Goal: Information Seeking & Learning: Find specific page/section

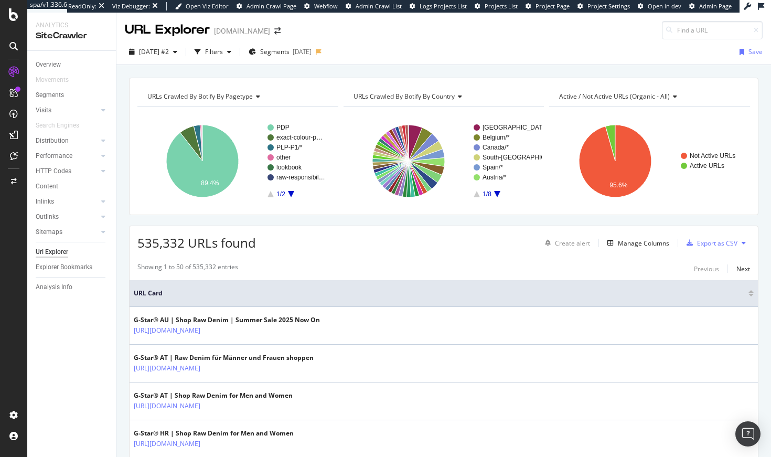
click at [375, 67] on div "URLs Crawled By Botify By pagetype Chart (by Value) Table Expand Export as CSV …" at bounding box center [443, 77] width 654 height 25
click at [20, 85] on div at bounding box center [13, 92] width 17 height 17
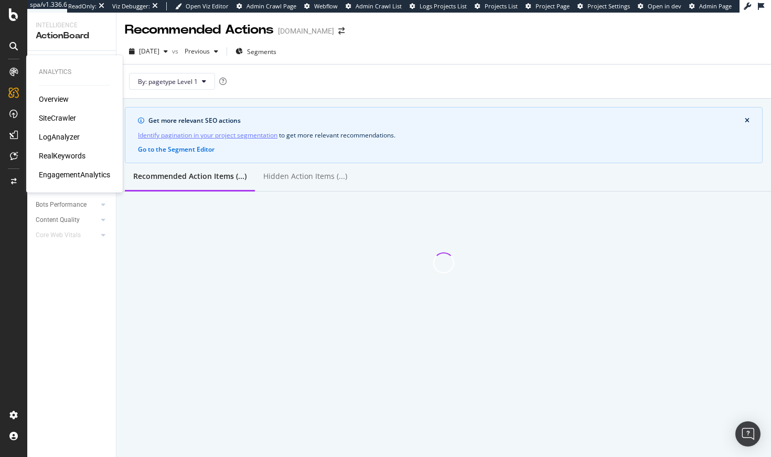
click at [63, 116] on div "SiteCrawler" at bounding box center [57, 118] width 37 height 10
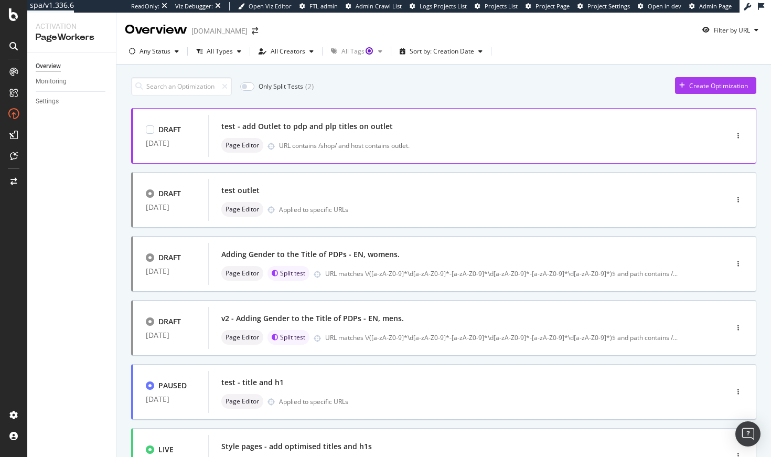
click at [373, 155] on div "test - add Outlet to pdp and plp titles on outlet Page Editor URL contains /sho…" at bounding box center [451, 136] width 487 height 42
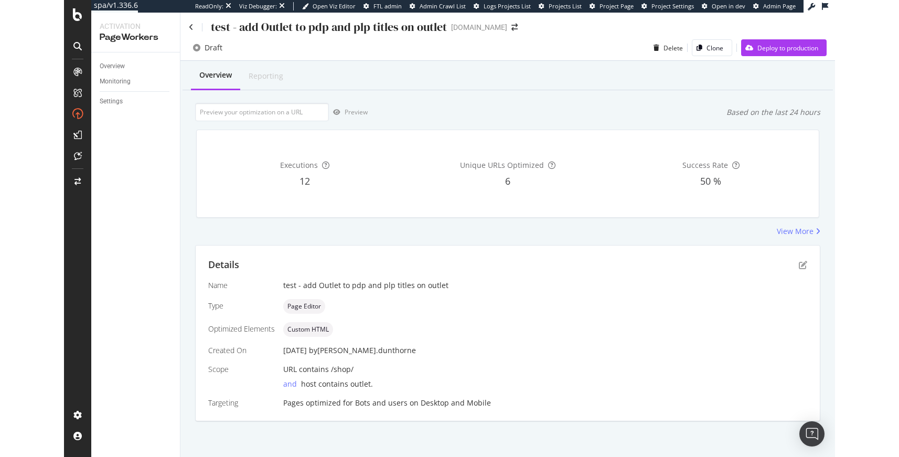
scroll to position [3, 0]
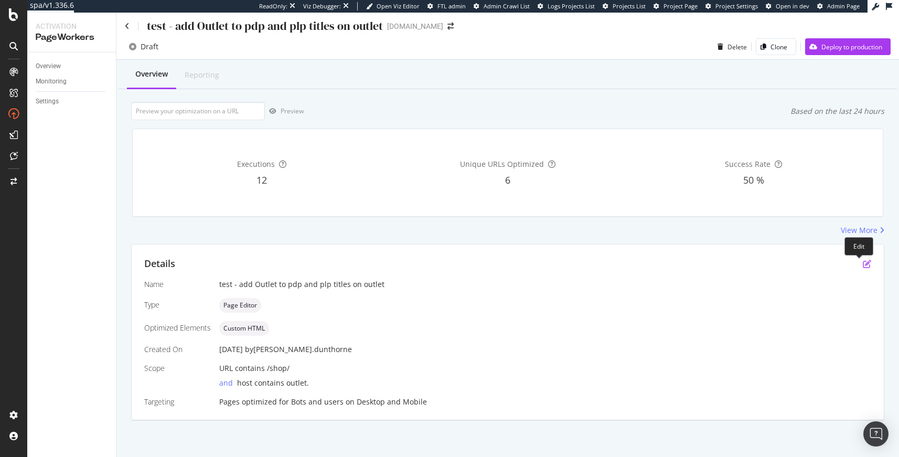
click at [770, 264] on icon "pen-to-square" at bounding box center [867, 264] width 8 height 8
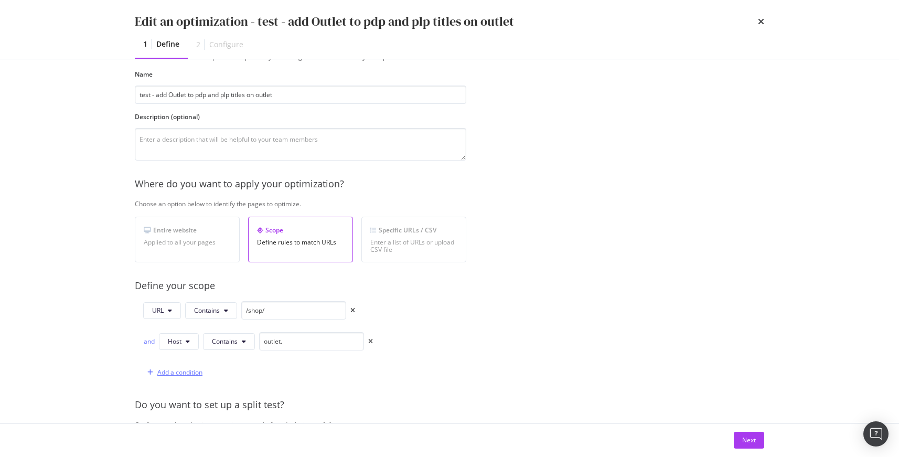
scroll to position [47, 0]
click at [178, 371] on div "Add a condition" at bounding box center [179, 371] width 45 height 9
click at [237, 373] on icon "modal" at bounding box center [235, 371] width 4 height 6
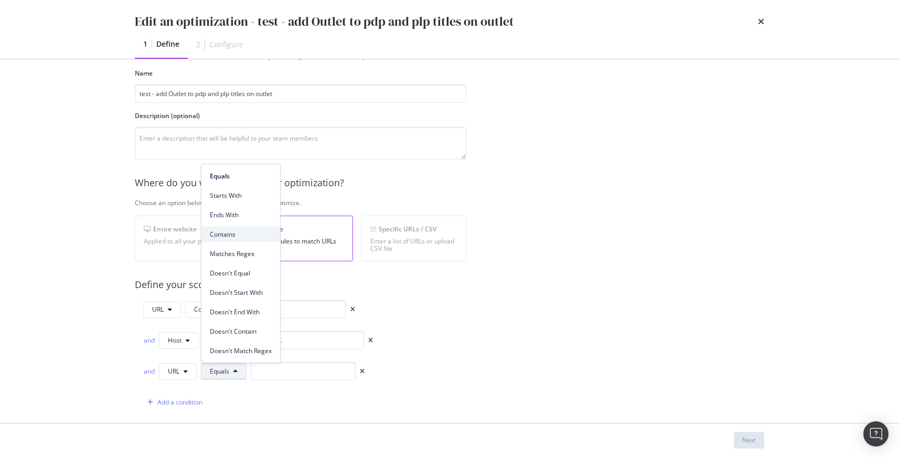
click at [230, 238] on span "Contains" at bounding box center [241, 234] width 62 height 9
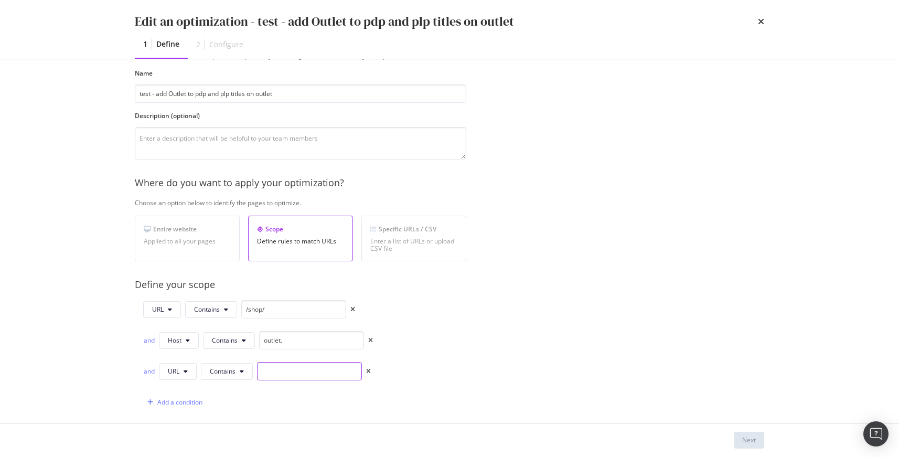
click at [283, 378] on input "modal" at bounding box center [309, 371] width 105 height 18
paste input "/en_gb/"
type input "/en_gb/"
click at [168, 401] on div "Add a condition" at bounding box center [179, 402] width 45 height 9
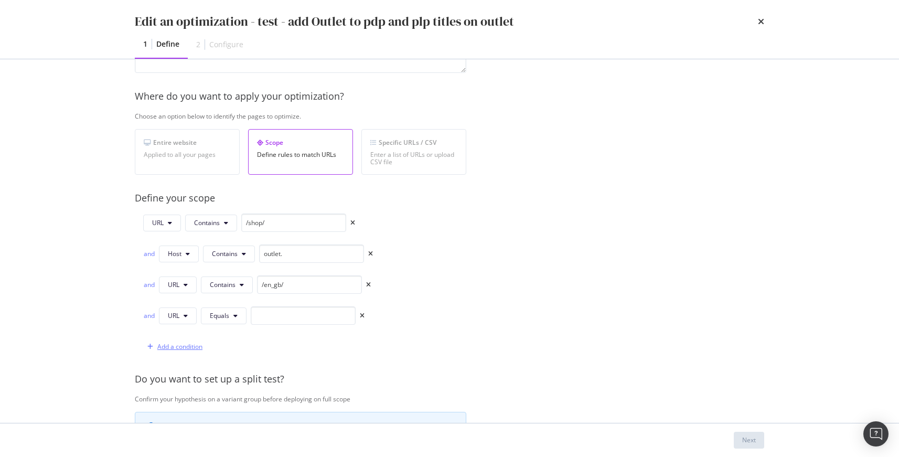
scroll to position [134, 0]
click at [361, 317] on icon "times" at bounding box center [362, 315] width 5 height 6
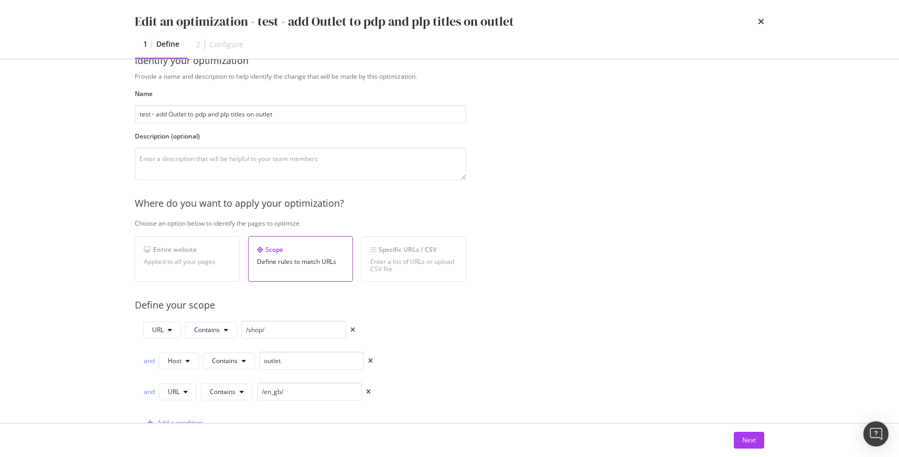
scroll to position [0, 0]
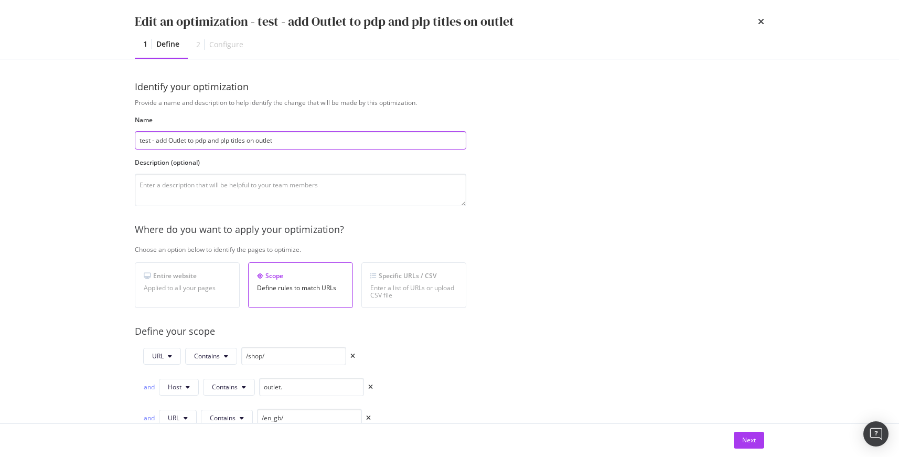
drag, startPoint x: 151, startPoint y: 140, endPoint x: 115, endPoint y: 130, distance: 37.2
click at [117, 131] on div "Identify your optimization Provide a name and description to help identify the …" at bounding box center [449, 240] width 671 height 363
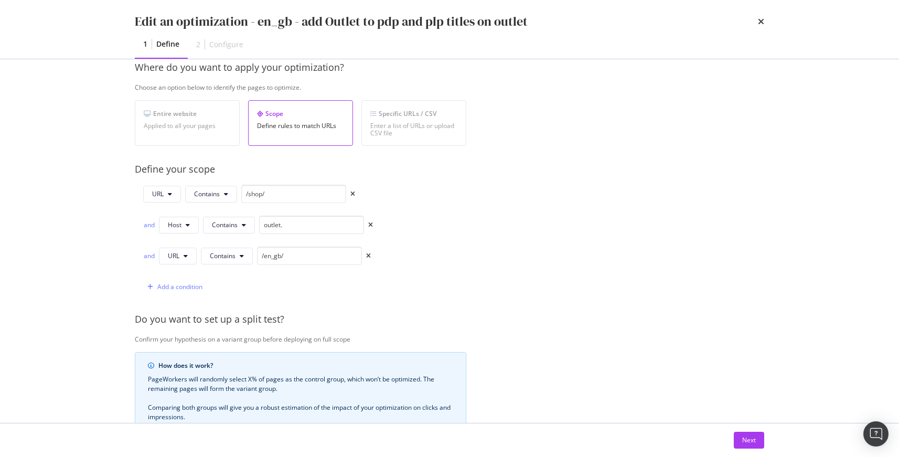
scroll to position [179, 0]
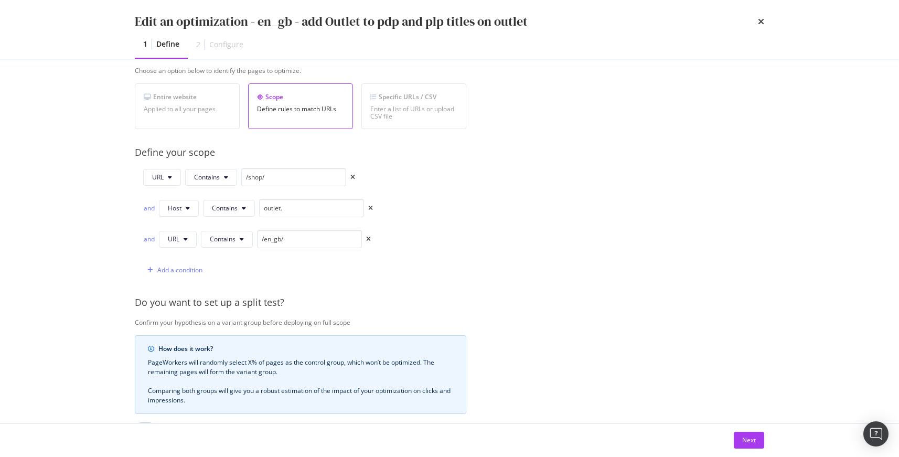
type input "en_gb - add Outlet to pdp and plp titles on outlet"
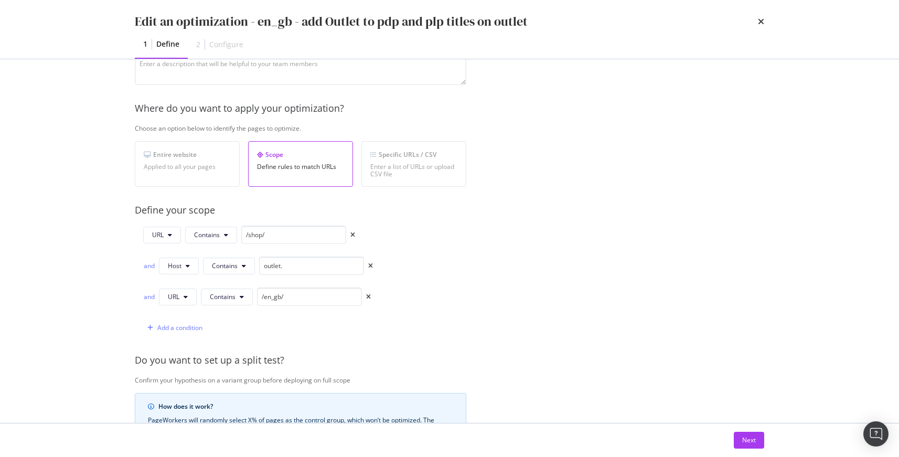
scroll to position [332, 0]
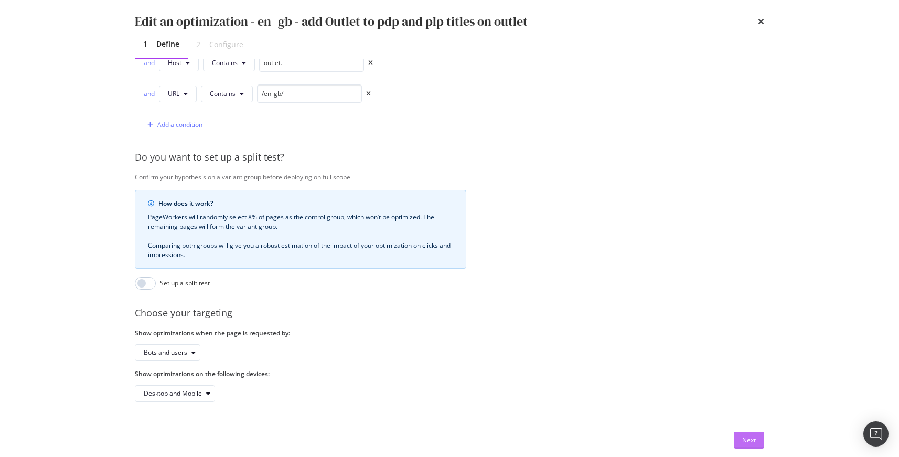
click at [761, 436] on button "Next" at bounding box center [749, 440] width 30 height 17
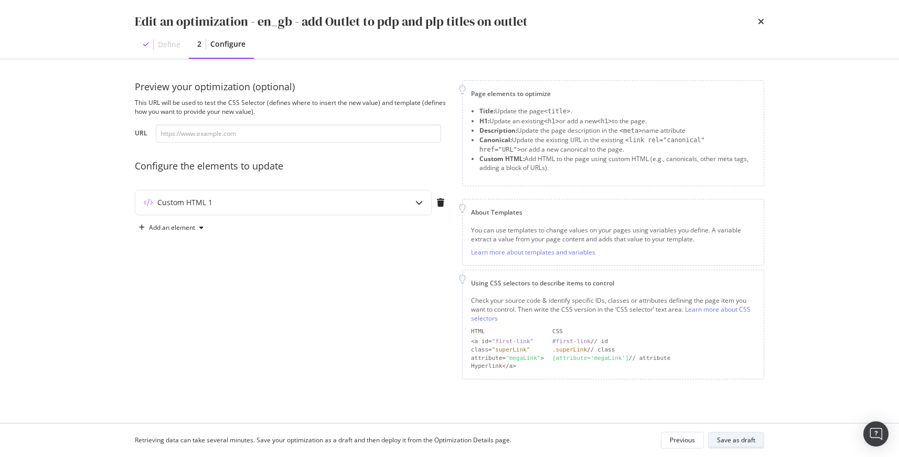
click at [735, 441] on div "Save as draft" at bounding box center [736, 439] width 38 height 9
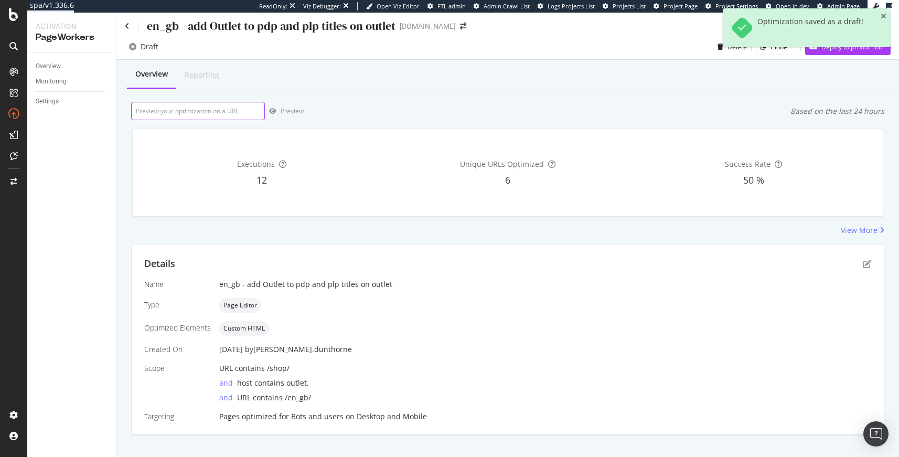
click at [202, 108] on input "url" at bounding box center [198, 111] width 134 height 18
paste input "https://outlet.g-star.com/en_gb/shop/kids/boys_kids"
click at [285, 107] on div "Preview" at bounding box center [292, 110] width 23 height 9
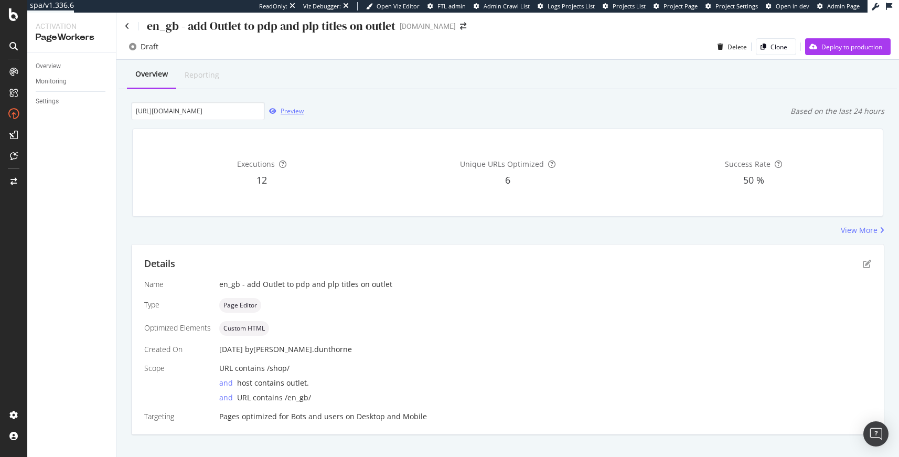
scroll to position [0, 0]
click at [209, 113] on input "https://outlet.g-star.com/en_gb/shop/kids/boys_kids" at bounding box center [198, 111] width 134 height 18
paste input "men/shirt"
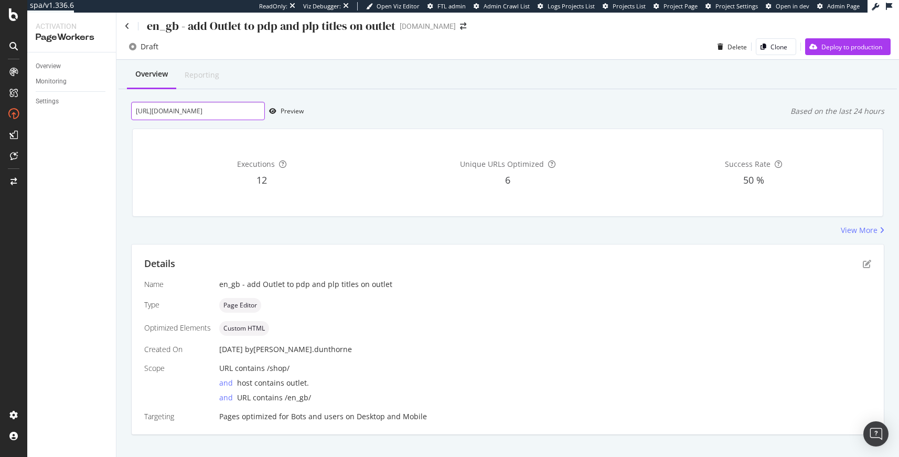
scroll to position [0, 17]
type input "https://outlet.g-star.com/en_gb/shop/men/shirts"
click at [285, 111] on div "Preview" at bounding box center [292, 110] width 23 height 9
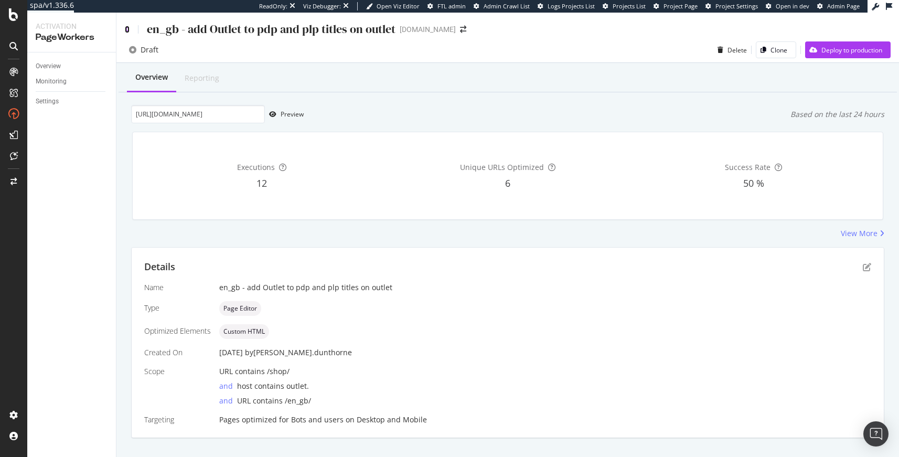
click at [129, 28] on icon at bounding box center [127, 29] width 5 height 7
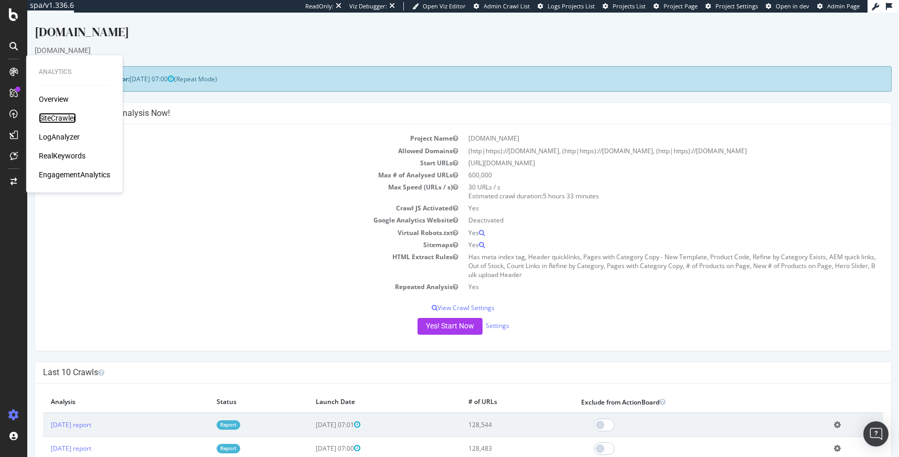
click at [42, 116] on div "SiteCrawler" at bounding box center [57, 118] width 37 height 10
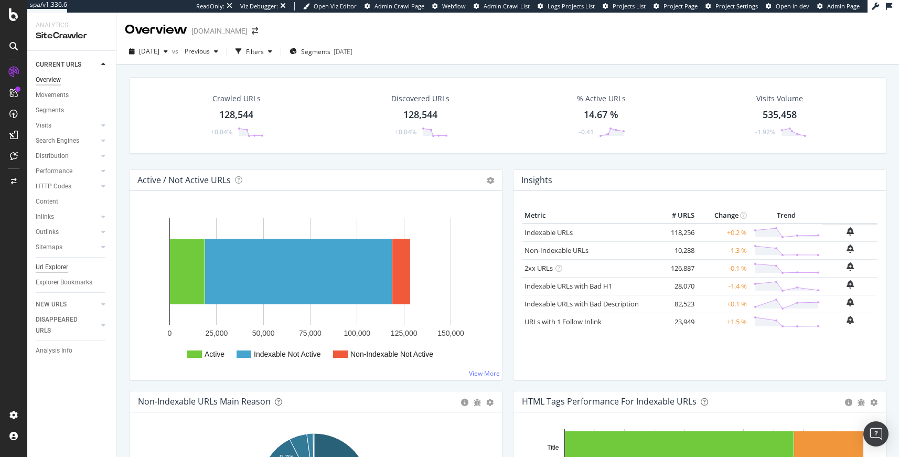
click at [65, 268] on div "Url Explorer" at bounding box center [52, 267] width 33 height 11
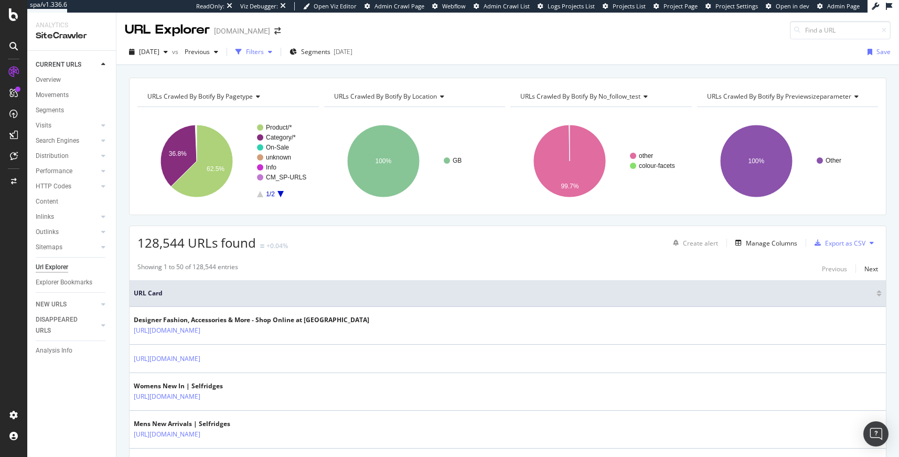
click at [264, 49] on div "Filters" at bounding box center [255, 51] width 18 height 9
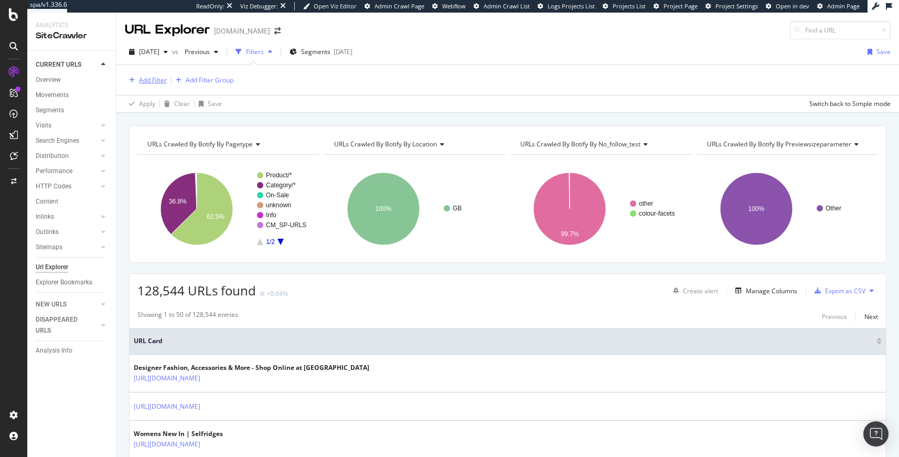
click at [155, 81] on div "Add Filter" at bounding box center [153, 80] width 28 height 9
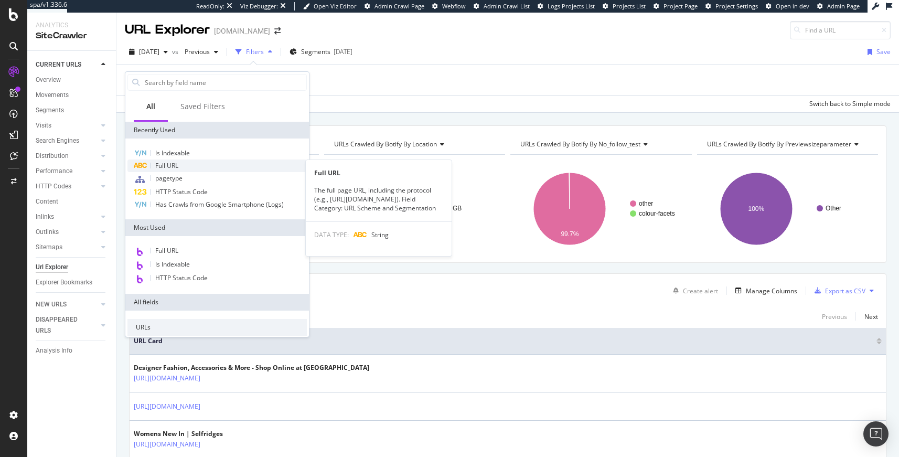
click at [171, 166] on span "Full URL" at bounding box center [166, 165] width 23 height 9
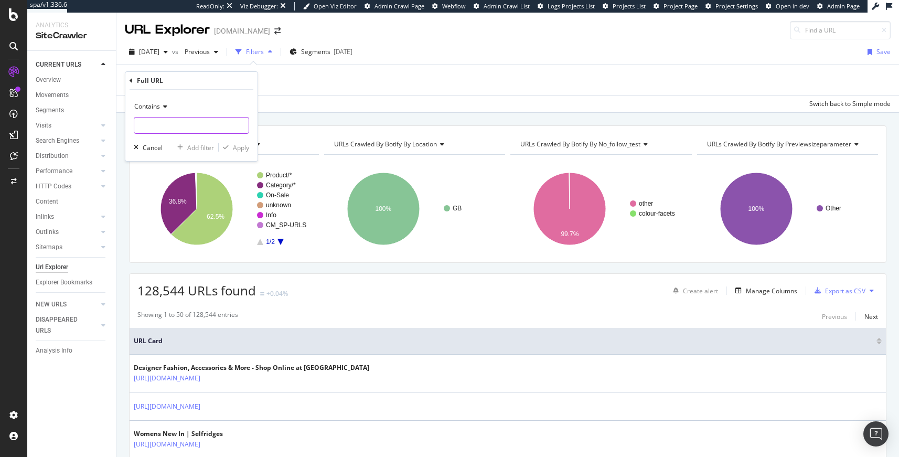
click at [165, 125] on input "text" at bounding box center [191, 125] width 114 height 17
type input "christmas"
click at [242, 151] on div "Apply" at bounding box center [241, 147] width 16 height 9
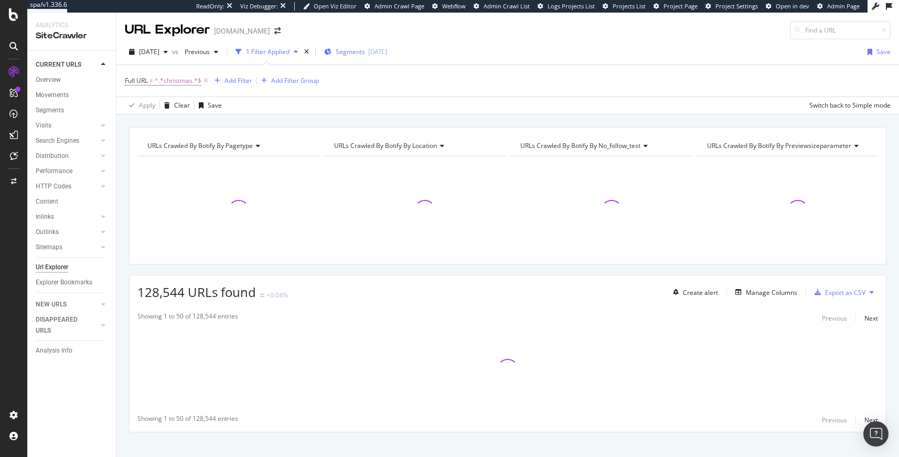
click at [365, 55] on span "Segments" at bounding box center [350, 51] width 29 height 9
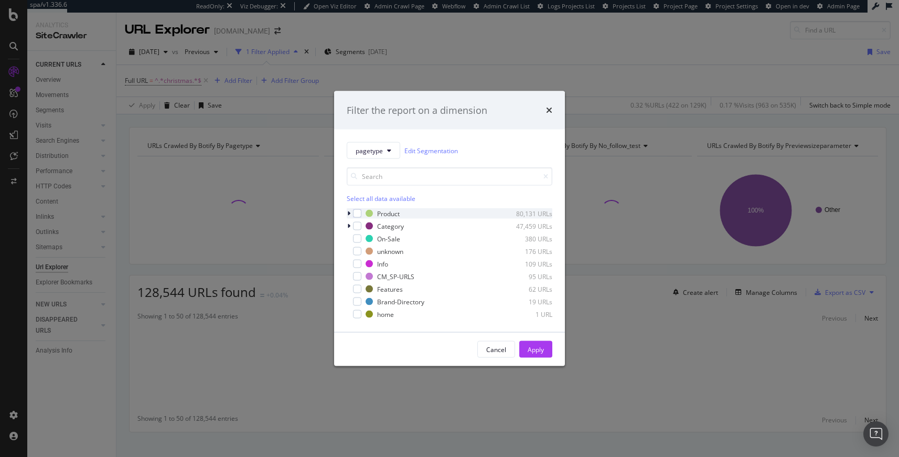
click at [348, 213] on icon "modal" at bounding box center [348, 213] width 3 height 6
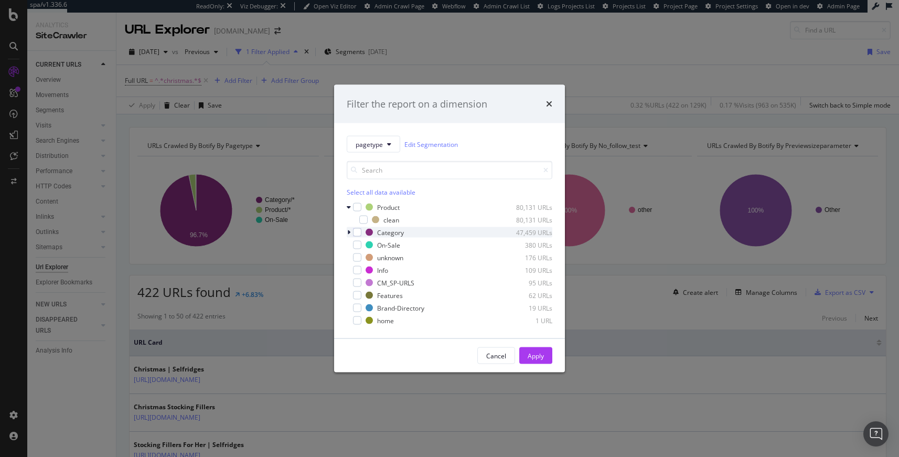
click at [348, 231] on icon "modal" at bounding box center [348, 232] width 3 height 6
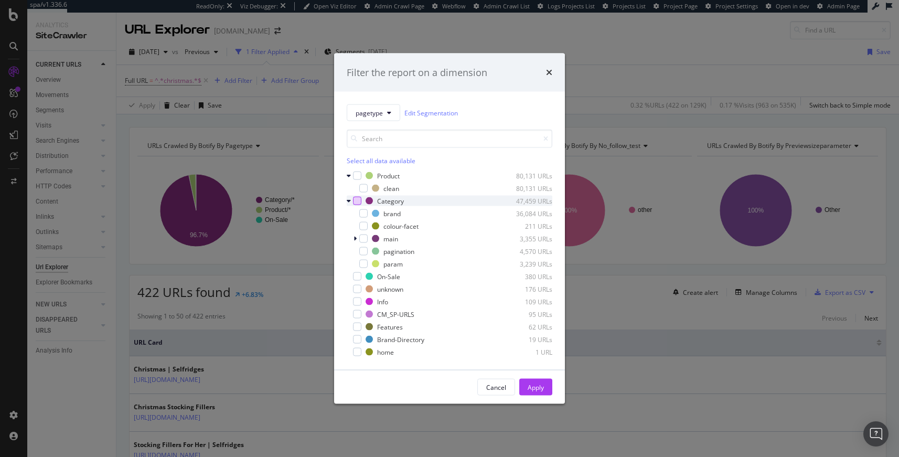
click at [356, 199] on div "modal" at bounding box center [357, 201] width 8 height 8
click at [541, 388] on div "Apply" at bounding box center [536, 386] width 16 height 9
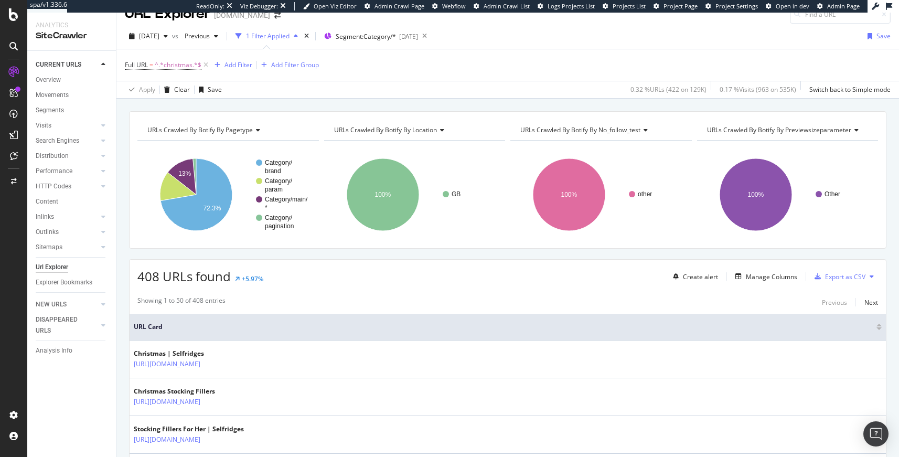
scroll to position [250, 0]
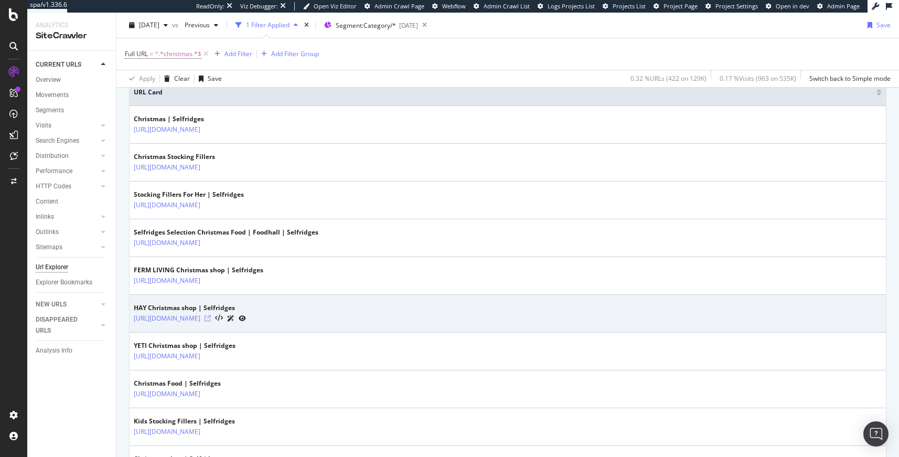
click at [211, 316] on icon at bounding box center [208, 318] width 6 height 6
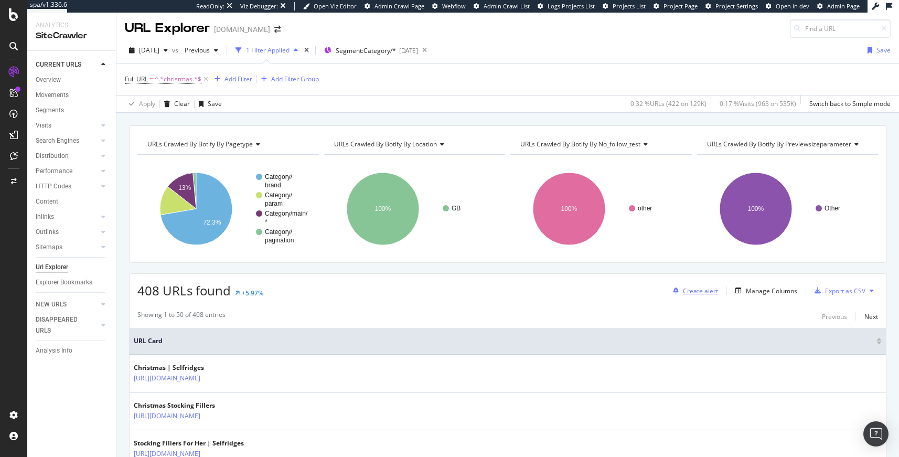
scroll to position [0, 0]
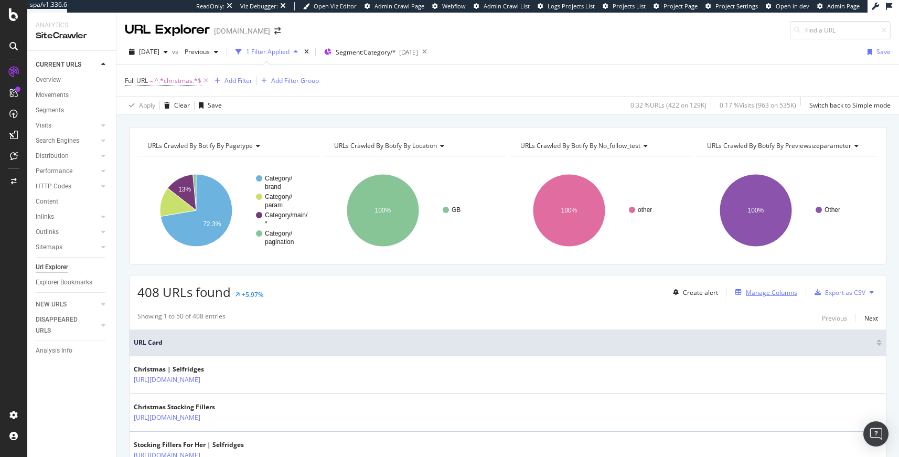
click at [762, 291] on div "Manage Columns" at bounding box center [771, 292] width 51 height 9
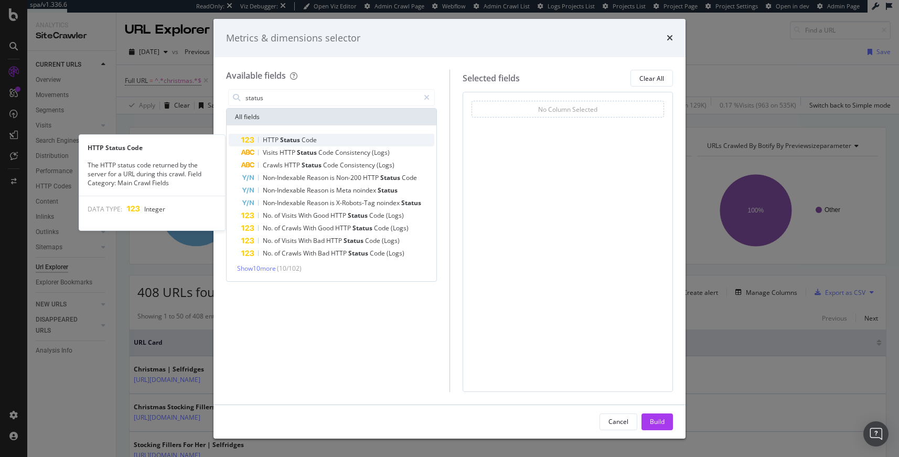
type input "status"
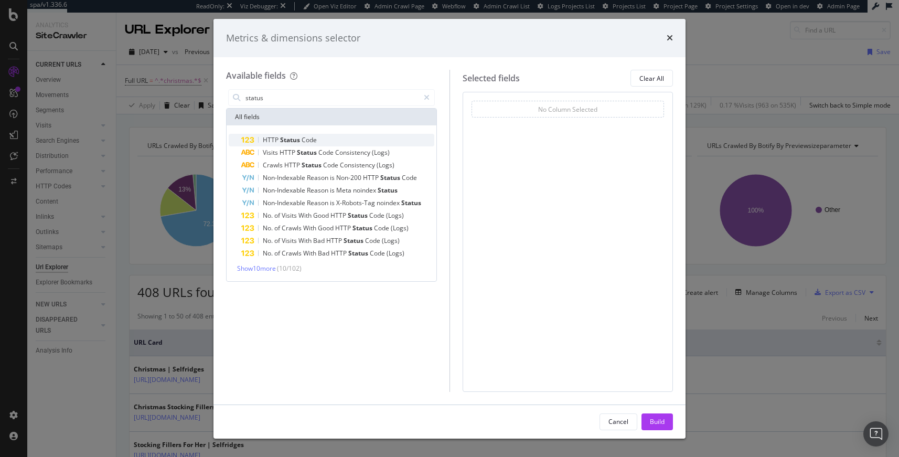
click at [307, 137] on span "Code" at bounding box center [309, 139] width 15 height 9
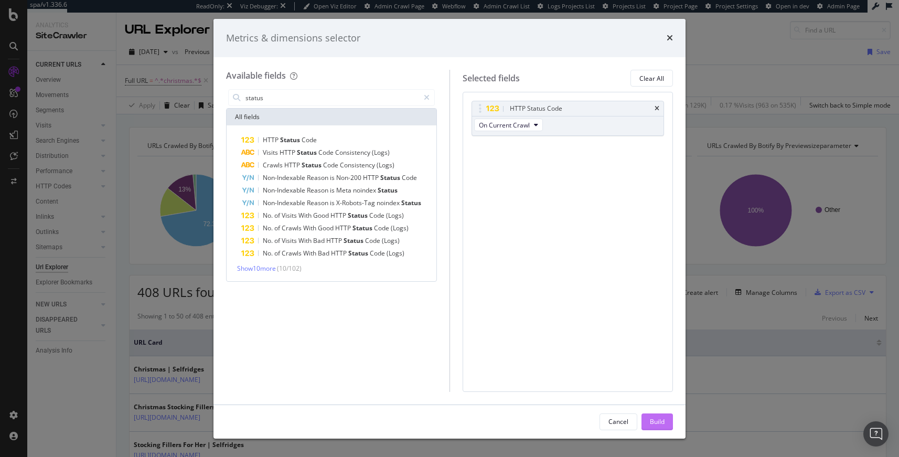
click at [660, 418] on div "Build" at bounding box center [657, 421] width 15 height 9
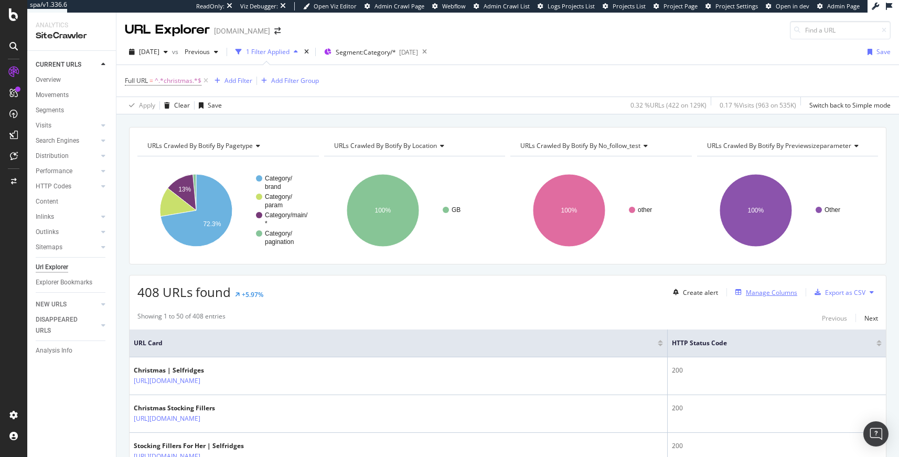
click at [751, 290] on div "Manage Columns" at bounding box center [771, 292] width 51 height 9
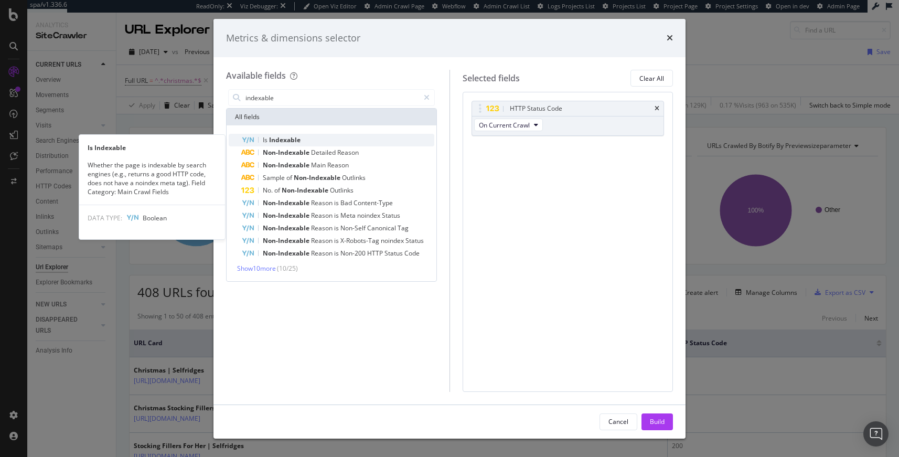
type input "indexable"
click at [327, 143] on div "Is Indexable" at bounding box center [337, 140] width 193 height 13
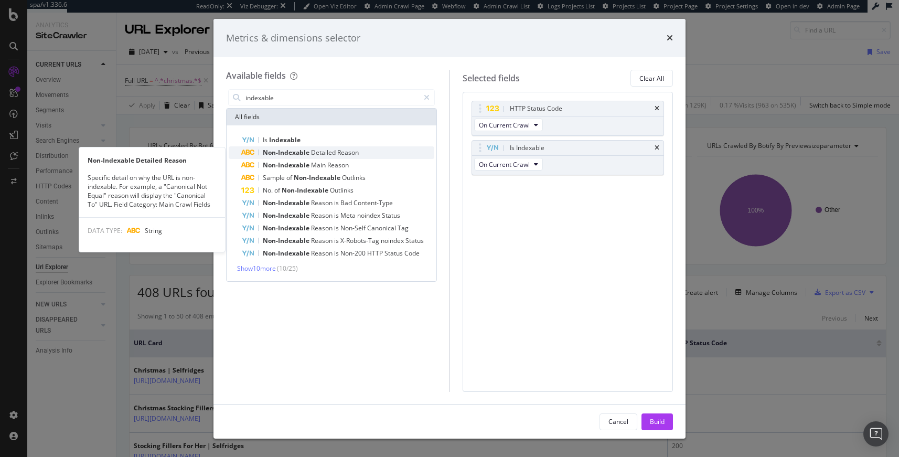
click at [327, 152] on span "Detailed" at bounding box center [324, 152] width 26 height 9
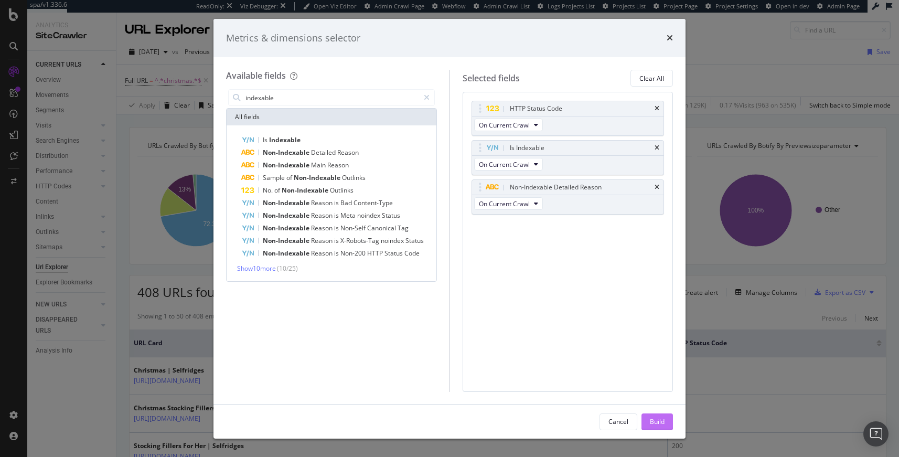
click at [660, 421] on div "Build" at bounding box center [657, 421] width 15 height 9
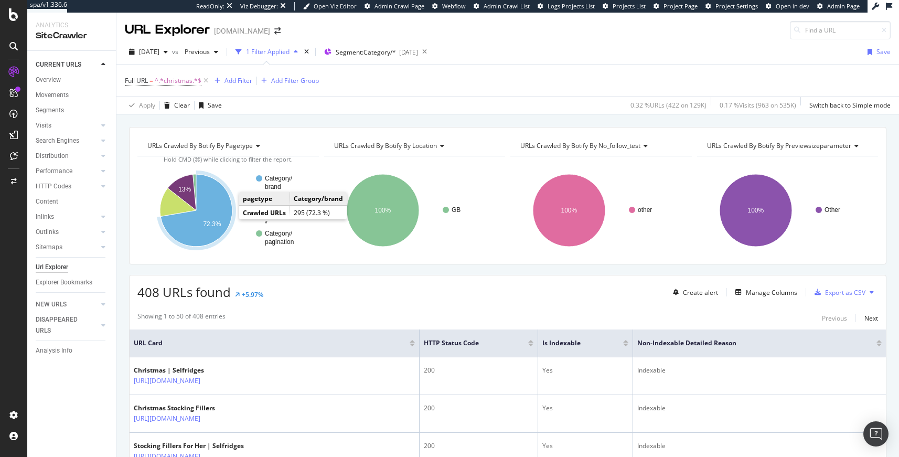
click at [229, 218] on icon "A chart." at bounding box center [196, 210] width 72 height 72
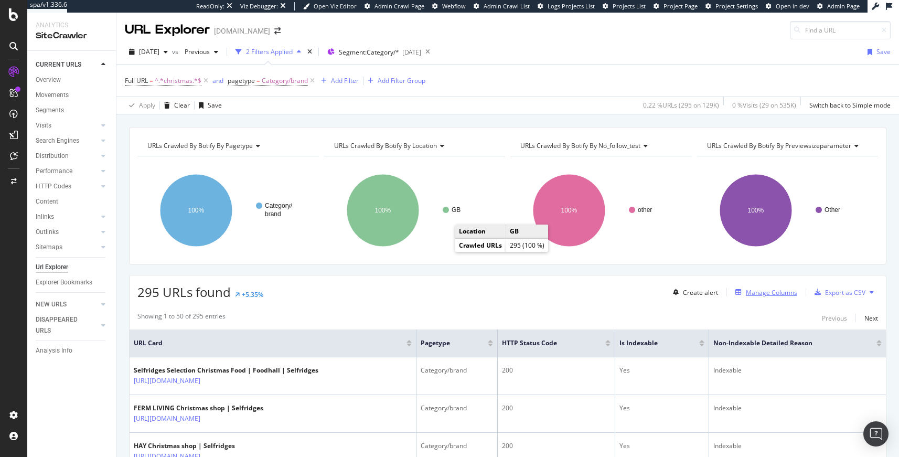
click at [788, 289] on div "Manage Columns" at bounding box center [771, 292] width 51 height 9
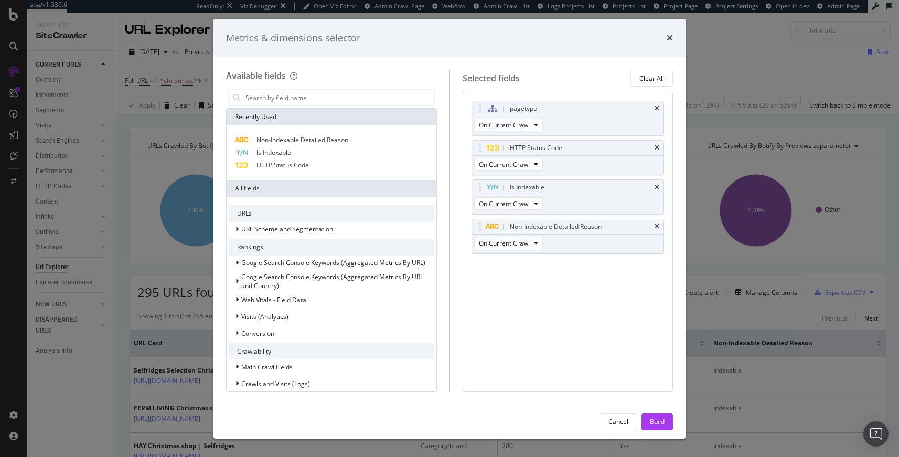
click at [151, 245] on div "Metrics & dimensions selector Available fields Recently Used Non-Indexable Deta…" at bounding box center [449, 228] width 899 height 457
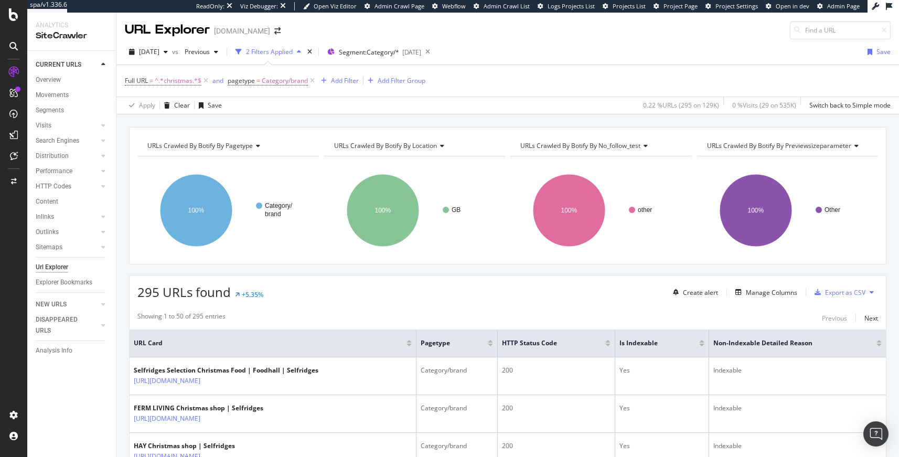
click at [313, 80] on icon at bounding box center [312, 81] width 9 height 10
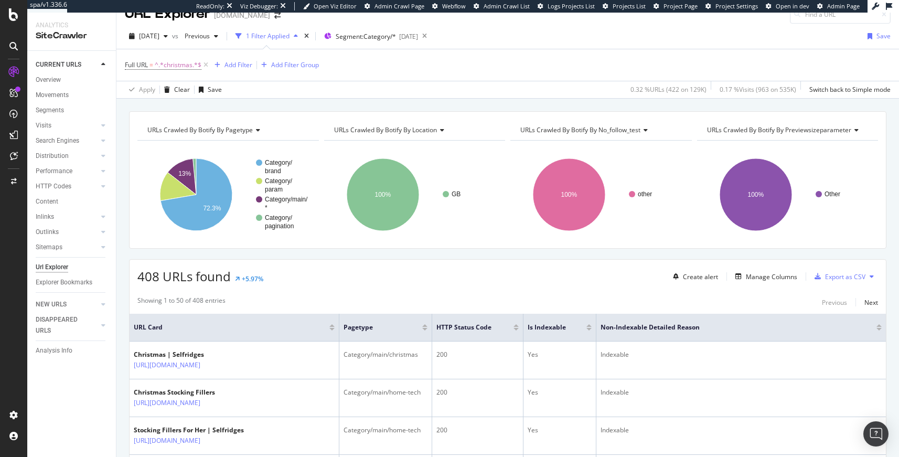
scroll to position [16, 0]
click at [778, 277] on div "Manage Columns" at bounding box center [771, 276] width 51 height 9
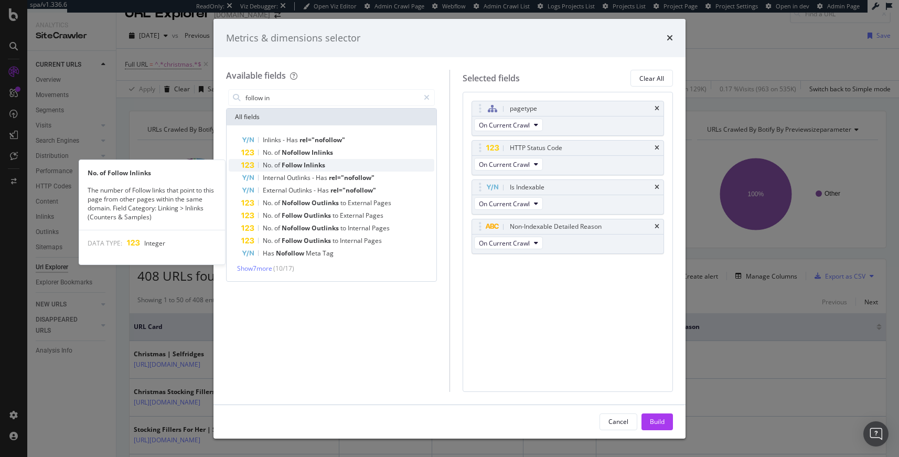
type input "follow in"
click at [316, 166] on span "Inlinks" at bounding box center [315, 164] width 22 height 9
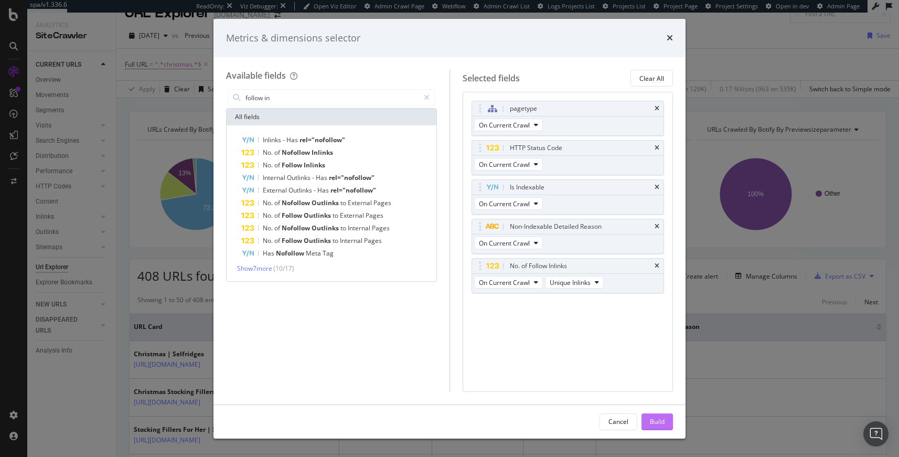
click at [662, 418] on div "Build" at bounding box center [657, 421] width 15 height 9
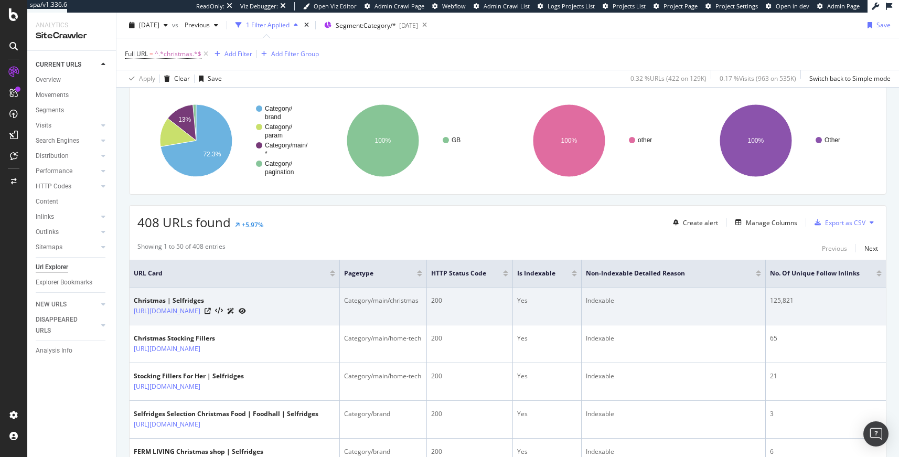
scroll to position [0, 133]
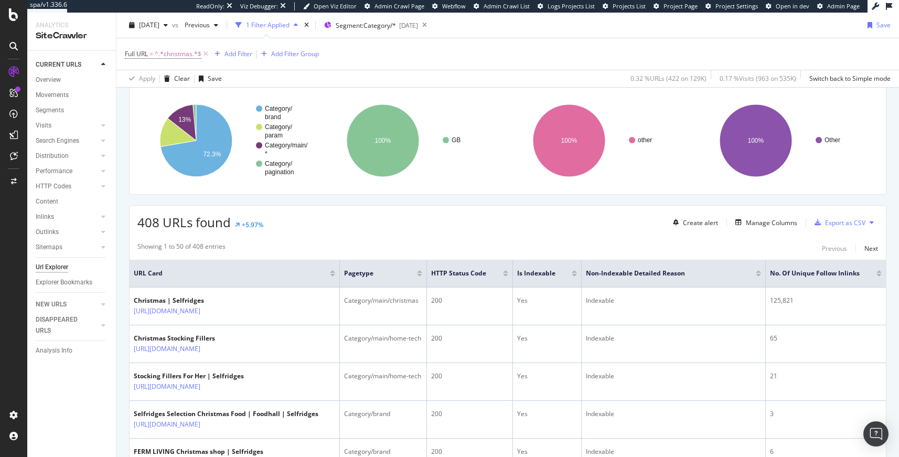
click at [876, 274] on div at bounding box center [878, 275] width 5 height 3
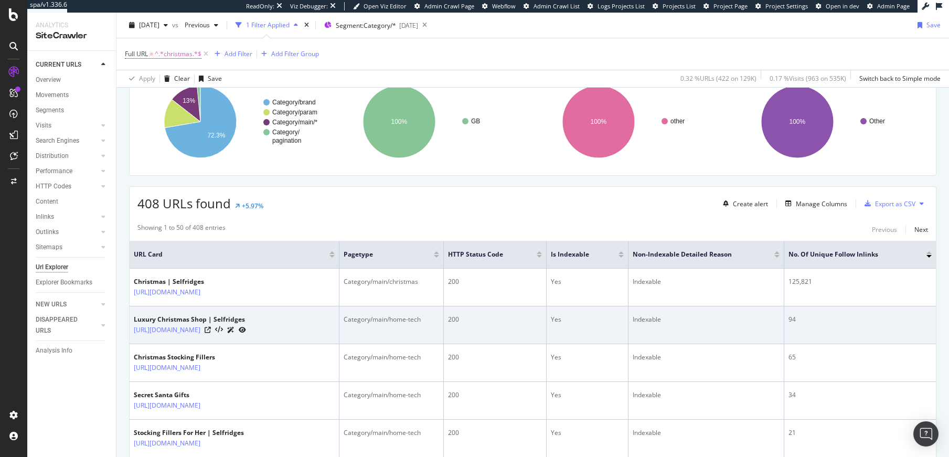
scroll to position [89, 0]
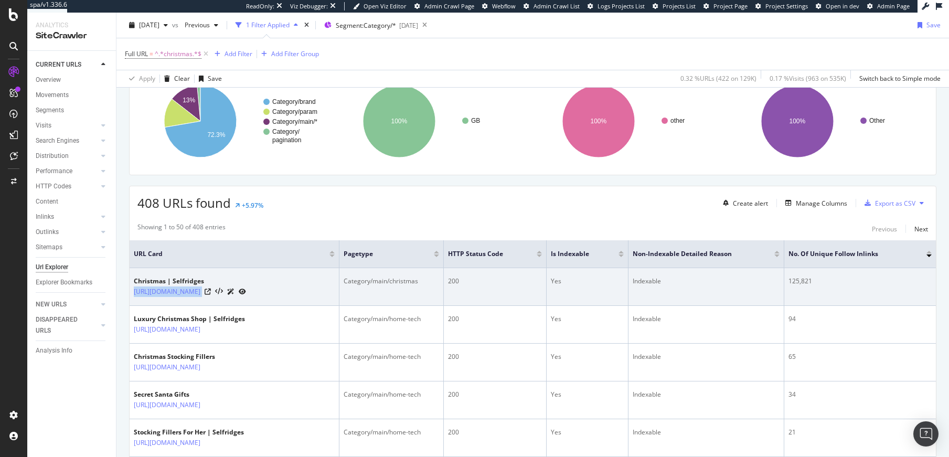
copy div "https://www.selfridges.com/GB/en/cat/christmas/"
drag, startPoint x: 281, startPoint y: 291, endPoint x: 132, endPoint y: 292, distance: 148.9
click at [132, 292] on td "Christmas | Selfridges https://www.selfridges.com/GB/en/cat/christmas/" at bounding box center [235, 287] width 210 height 38
copy div "https://www.selfridges.com/GB/en/cat/christmas/"
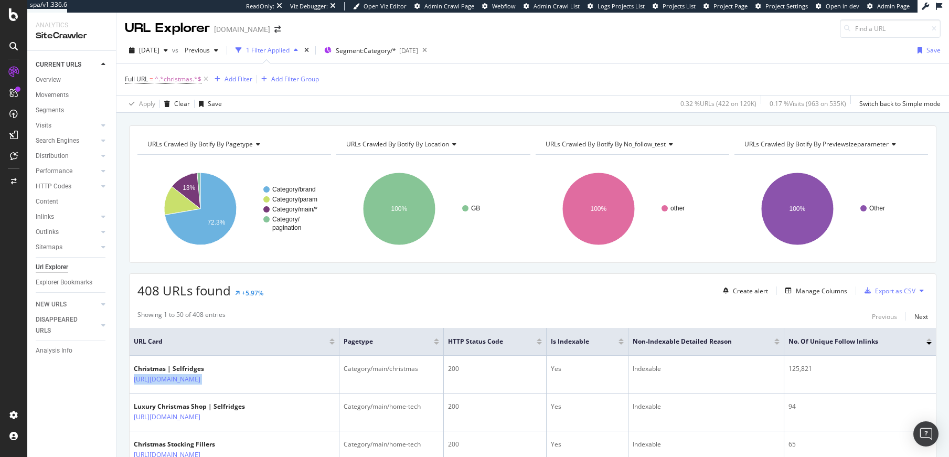
scroll to position [0, 0]
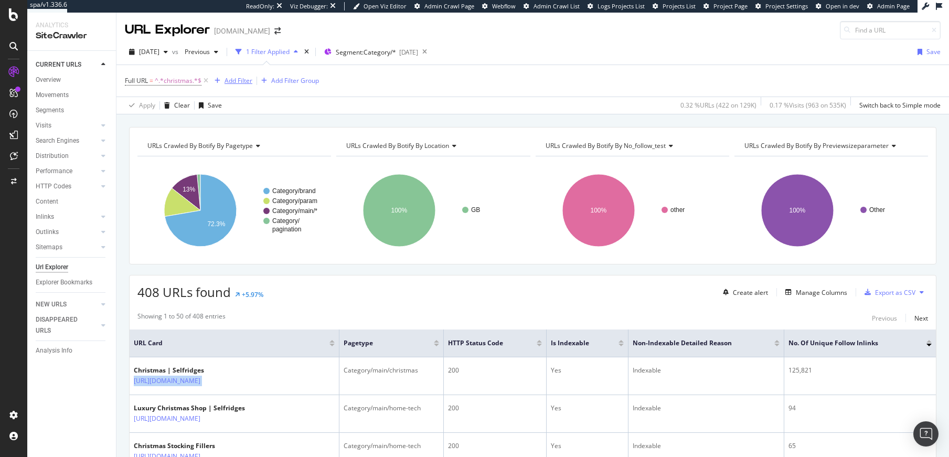
click at [237, 80] on div "Add Filter" at bounding box center [238, 80] width 28 height 9
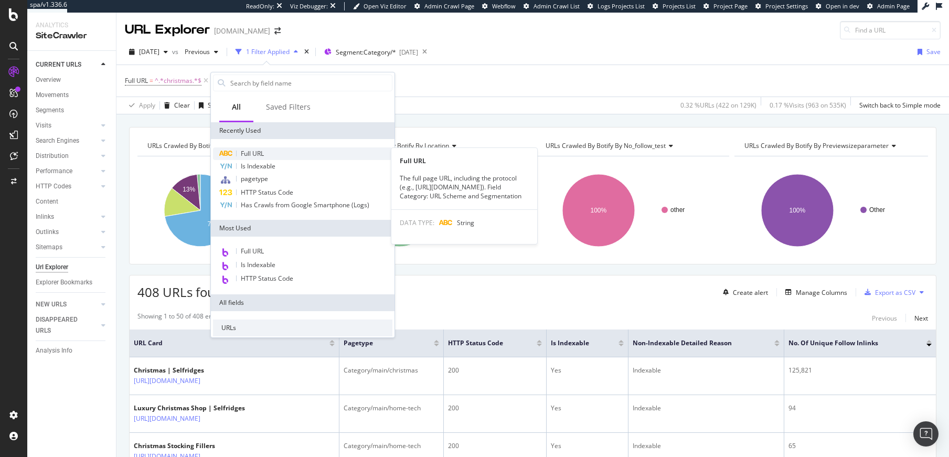
click at [268, 155] on div "Full URL" at bounding box center [302, 153] width 179 height 13
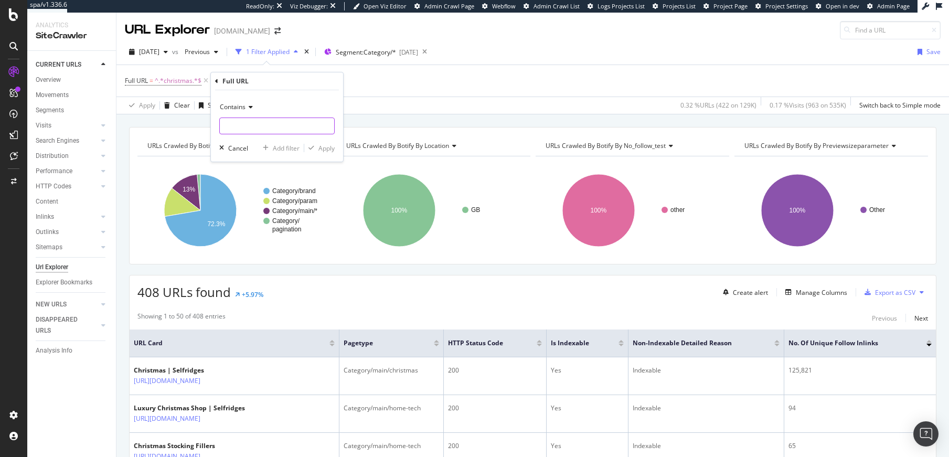
click at [260, 126] on input "text" at bounding box center [277, 125] width 114 height 17
type input "christmas-shop"
click at [320, 148] on div "Apply" at bounding box center [326, 148] width 16 height 9
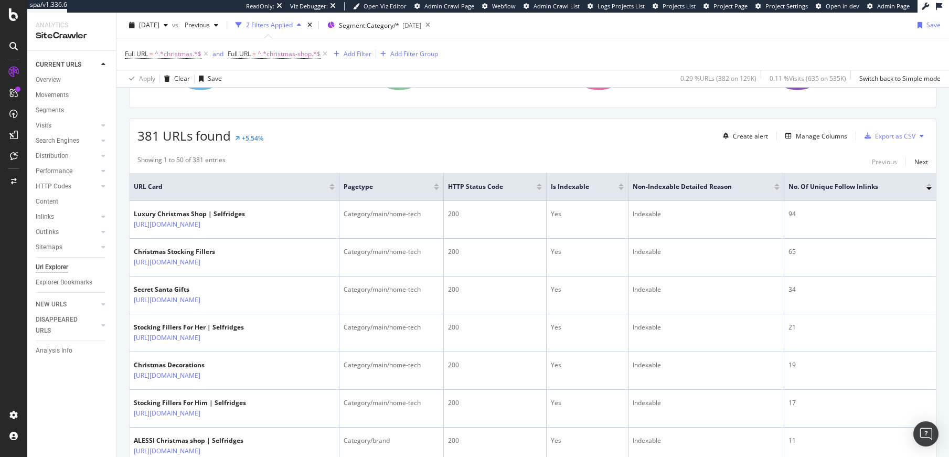
scroll to position [156, 0]
click at [276, 49] on span "^.*christmas-shop.*$" at bounding box center [288, 54] width 63 height 15
click at [265, 76] on icon at bounding box center [266, 79] width 7 height 6
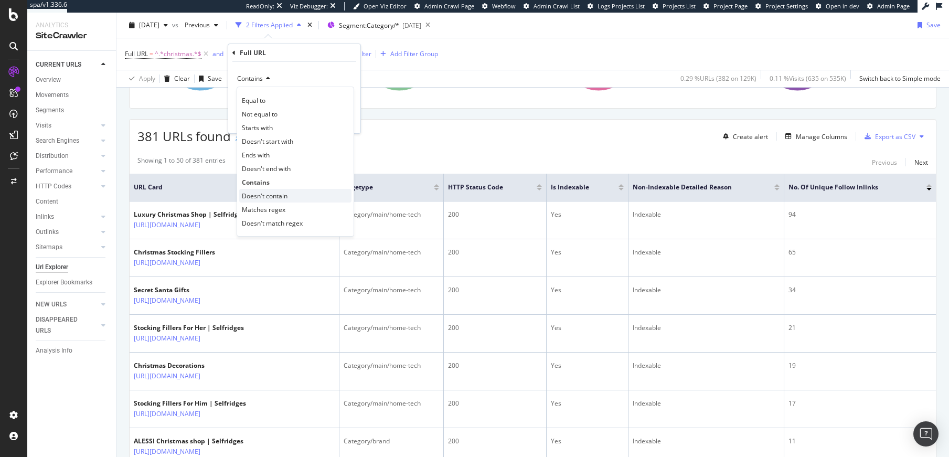
click at [278, 194] on span "Doesn't contain" at bounding box center [265, 195] width 46 height 9
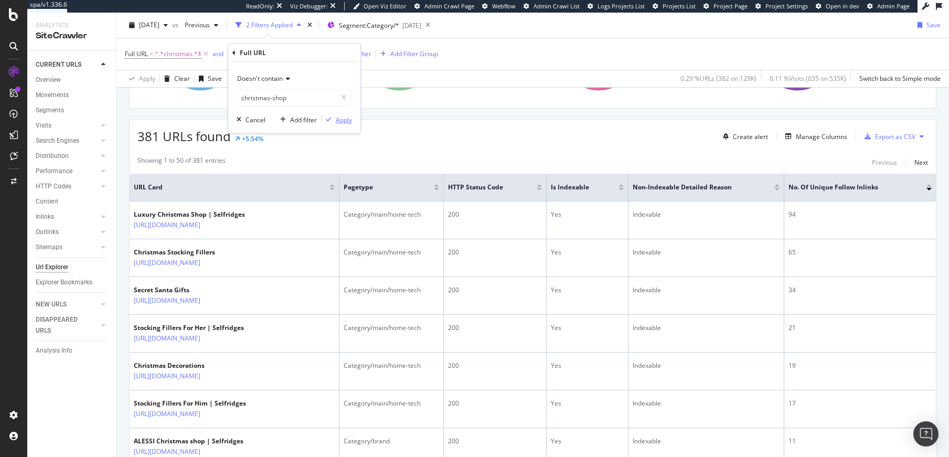
click at [348, 117] on div "Apply" at bounding box center [344, 119] width 16 height 9
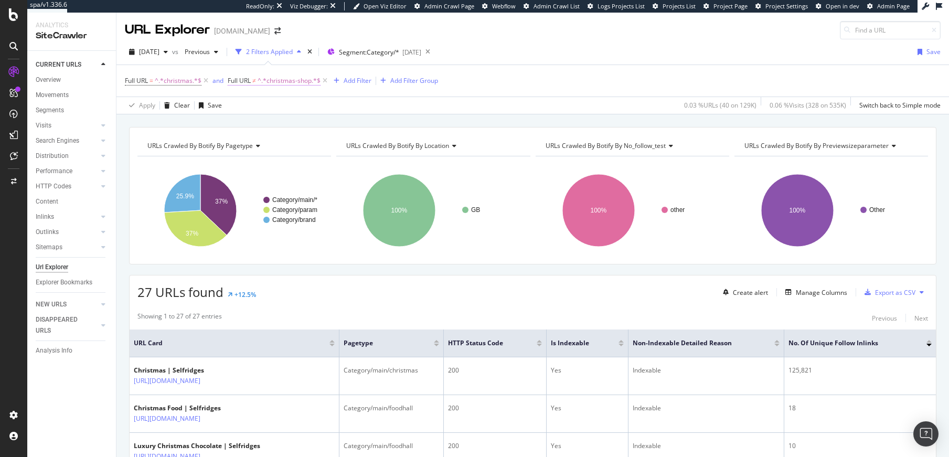
click at [293, 85] on span "^.*christmas-shop.*$" at bounding box center [288, 80] width 63 height 15
click at [263, 107] on span "Doesn't contain" at bounding box center [260, 105] width 46 height 9
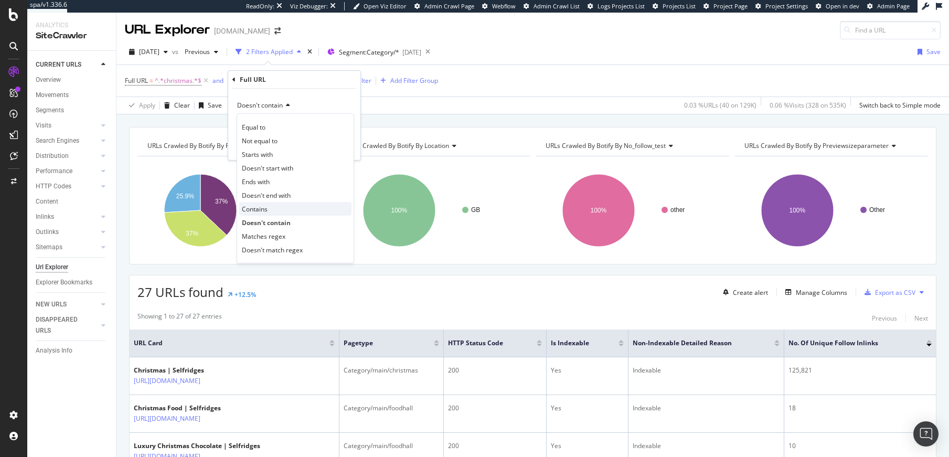
click at [280, 210] on div "Contains" at bounding box center [295, 209] width 112 height 14
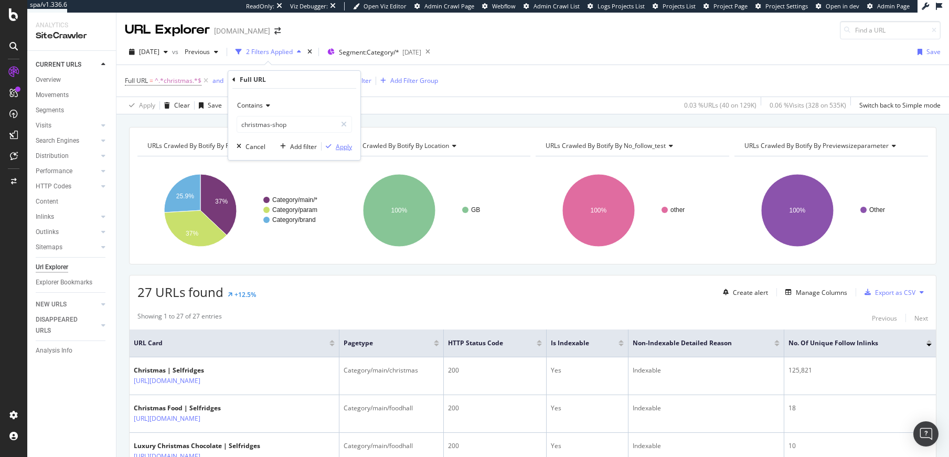
click at [338, 143] on div "Apply" at bounding box center [344, 146] width 16 height 9
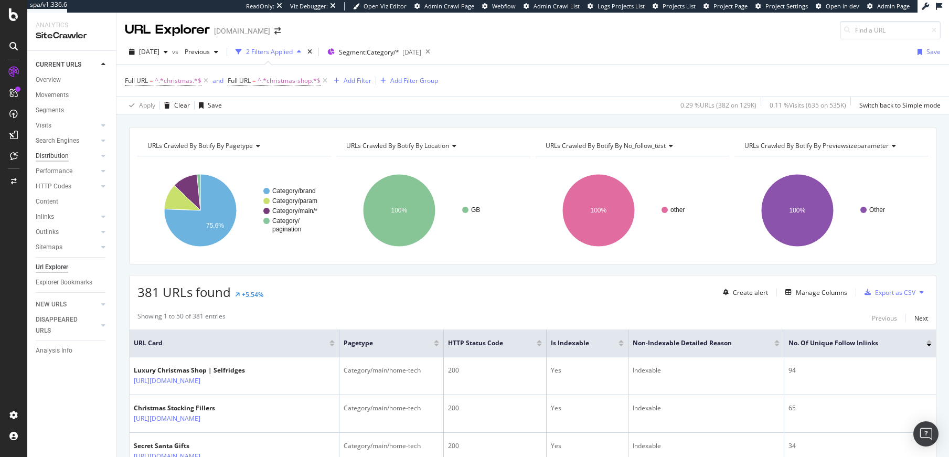
scroll to position [1072, 0]
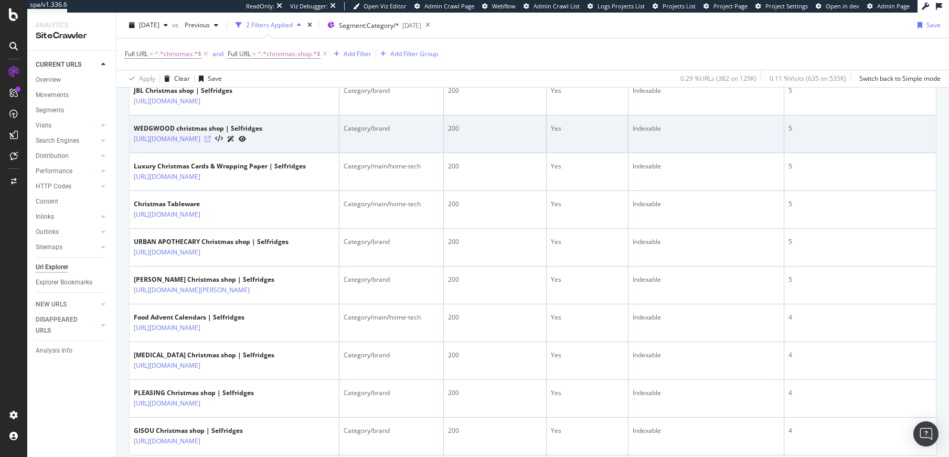
click at [211, 142] on icon at bounding box center [208, 139] width 6 height 6
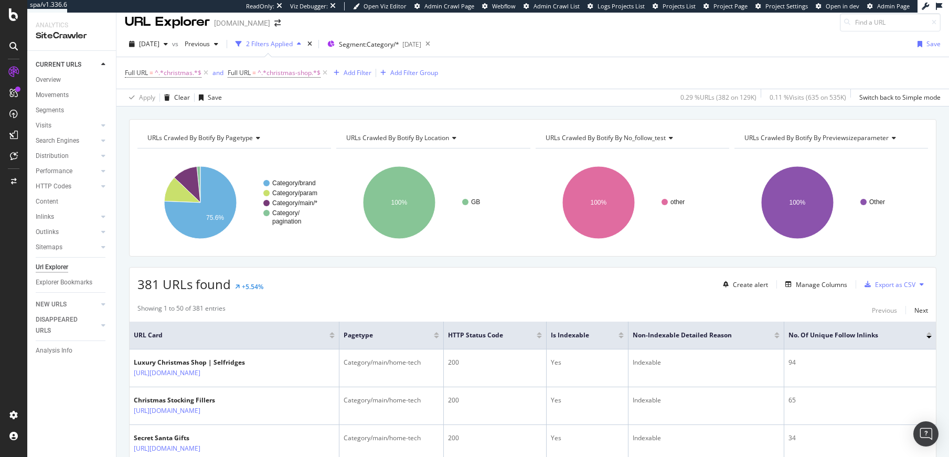
scroll to position [0, 0]
